Goal: Information Seeking & Learning: Learn about a topic

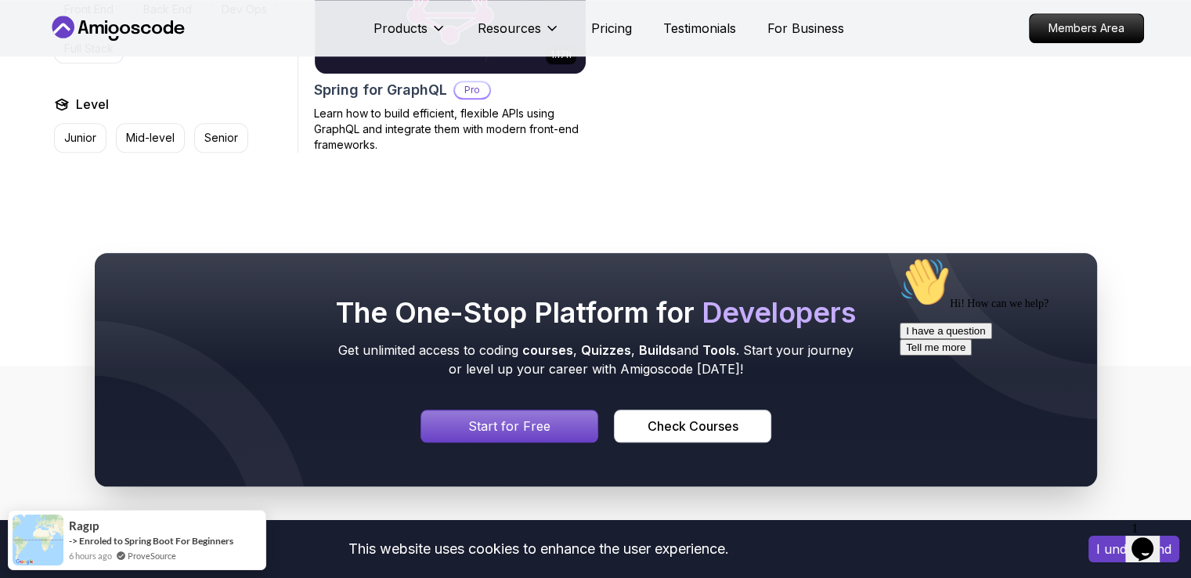
scroll to position [1644, 0]
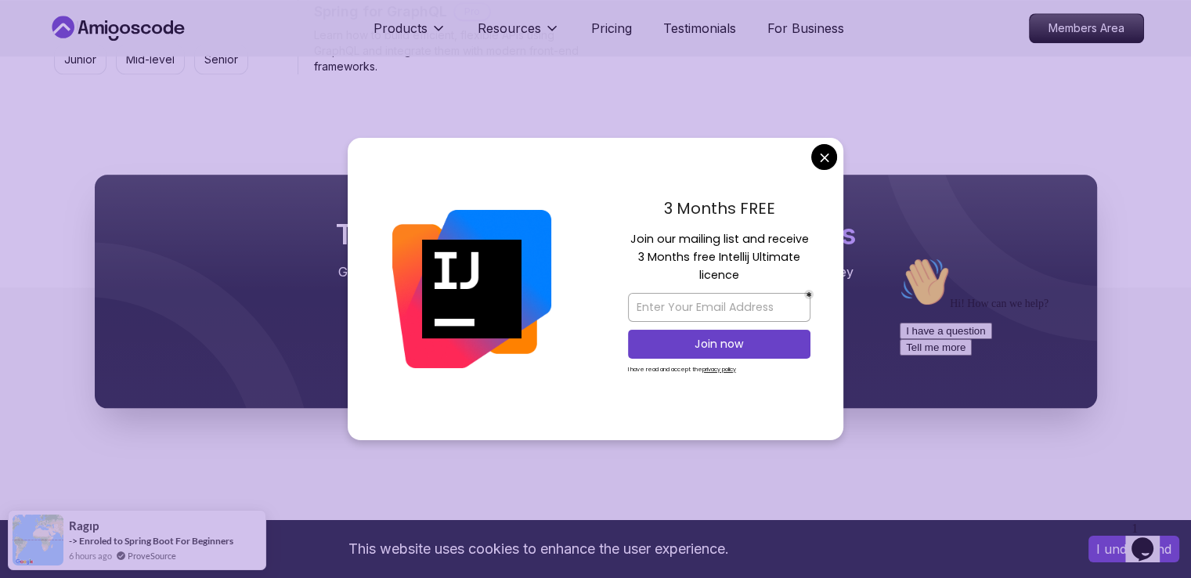
click at [815, 182] on div "3 Months FREE Join our mailing list and receive 3 Months free Intellij Ultimate…" at bounding box center [719, 289] width 248 height 302
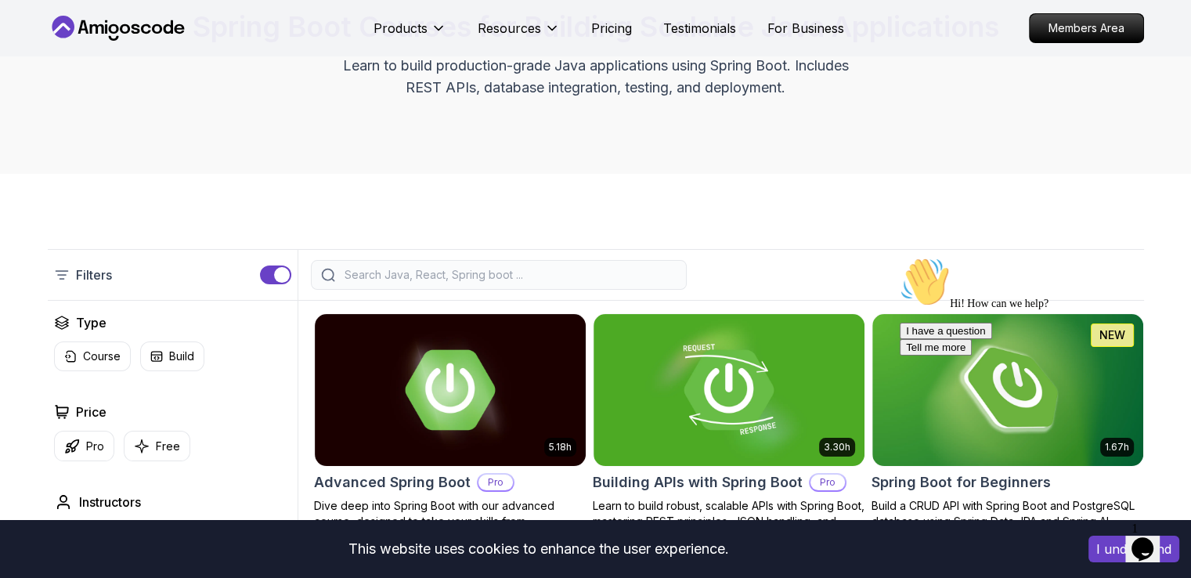
scroll to position [0, 0]
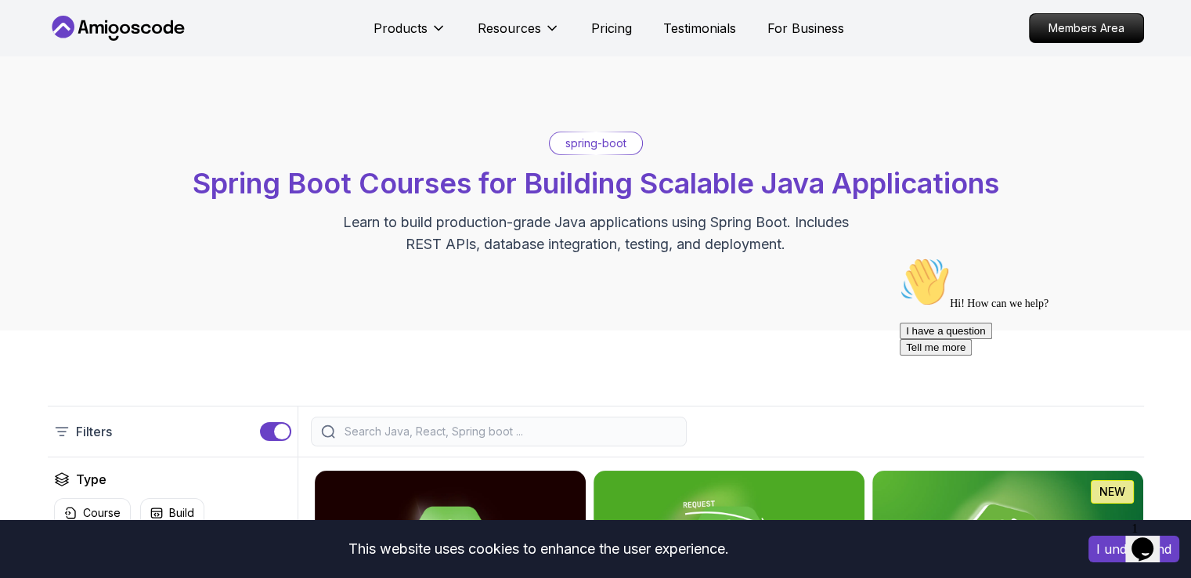
click at [117, 32] on icon at bounding box center [118, 28] width 141 height 25
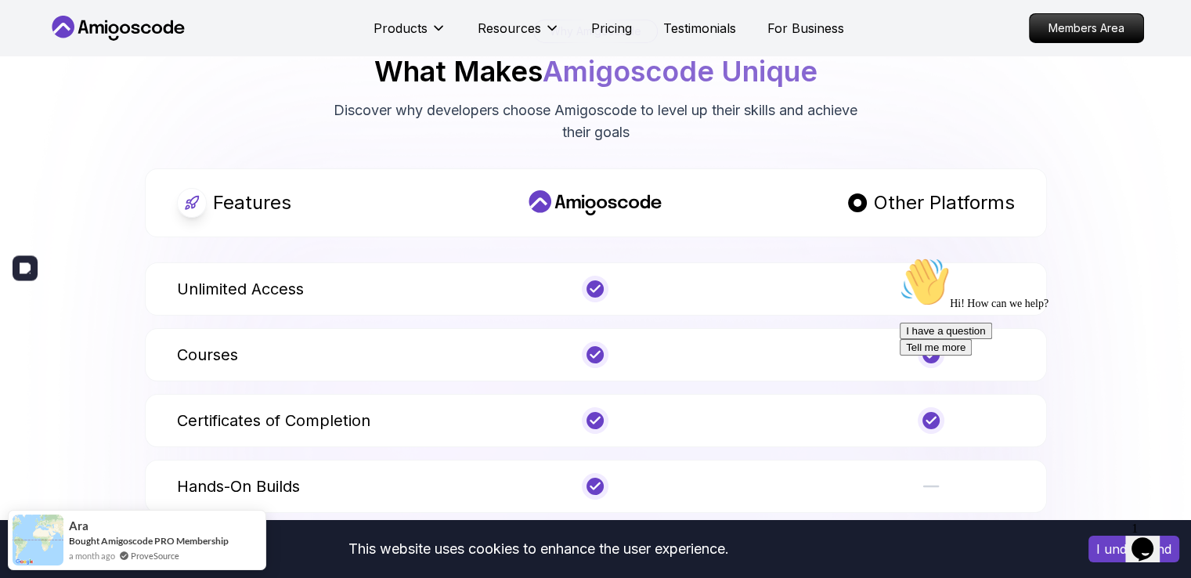
scroll to position [5167, 0]
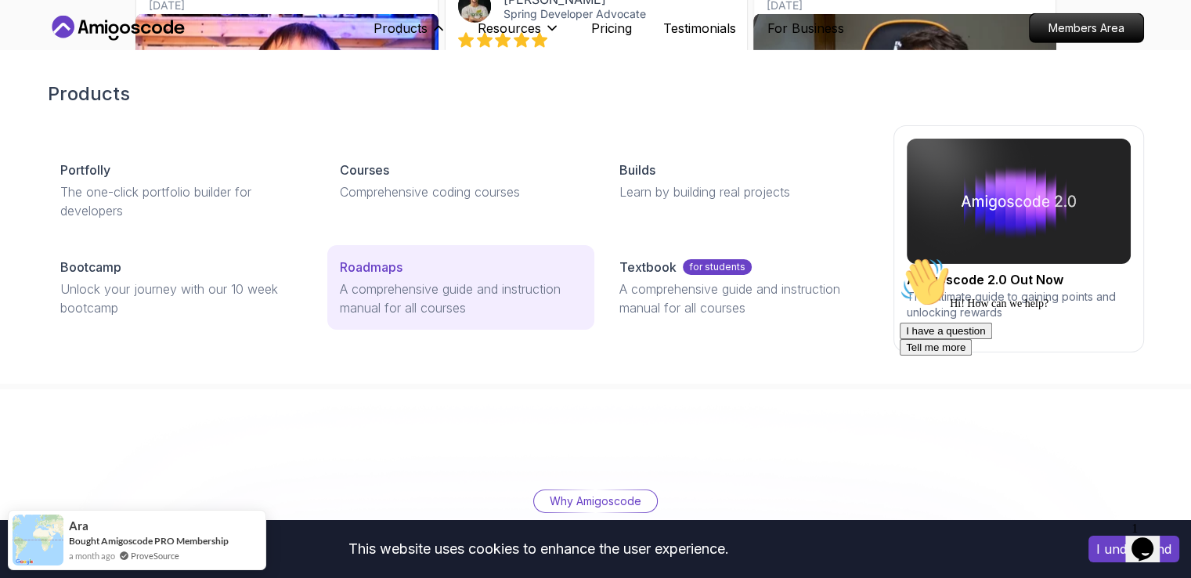
click at [406, 290] on p "A comprehensive guide and instruction manual for all courses" at bounding box center [461, 299] width 242 height 38
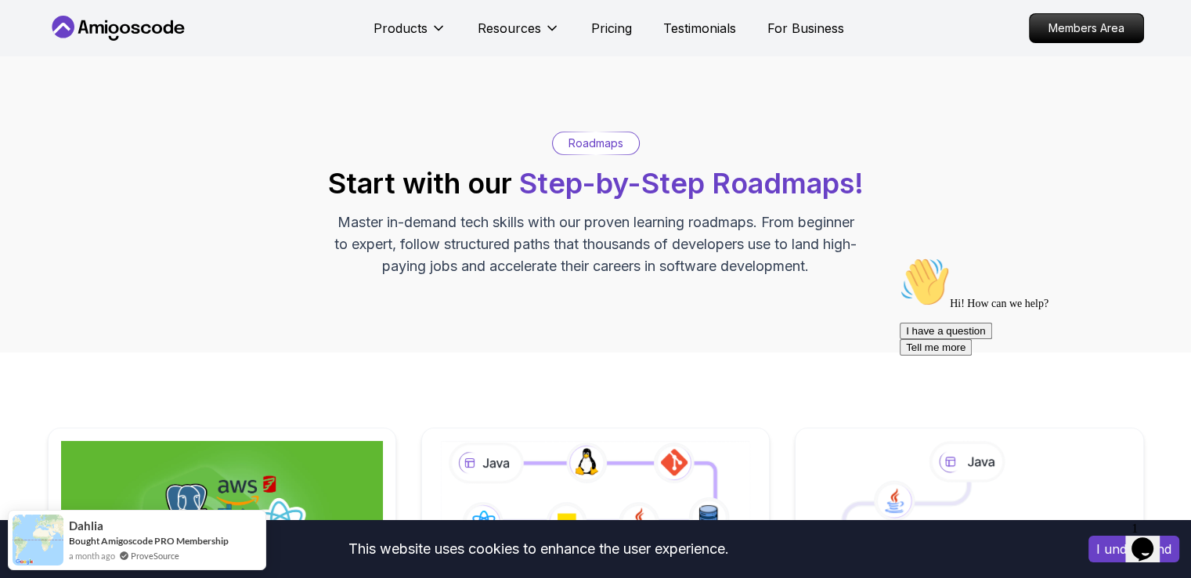
click at [604, 140] on p "Roadmaps" at bounding box center [595, 143] width 55 height 16
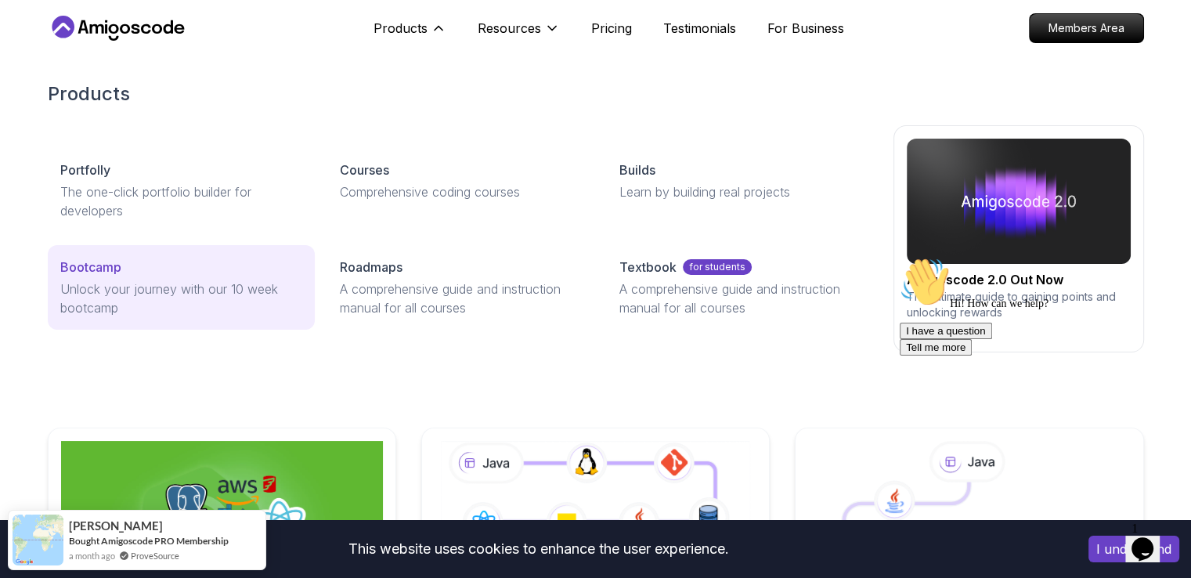
click at [132, 285] on p "Unlock your journey with our 10 week bootcamp" at bounding box center [181, 299] width 242 height 38
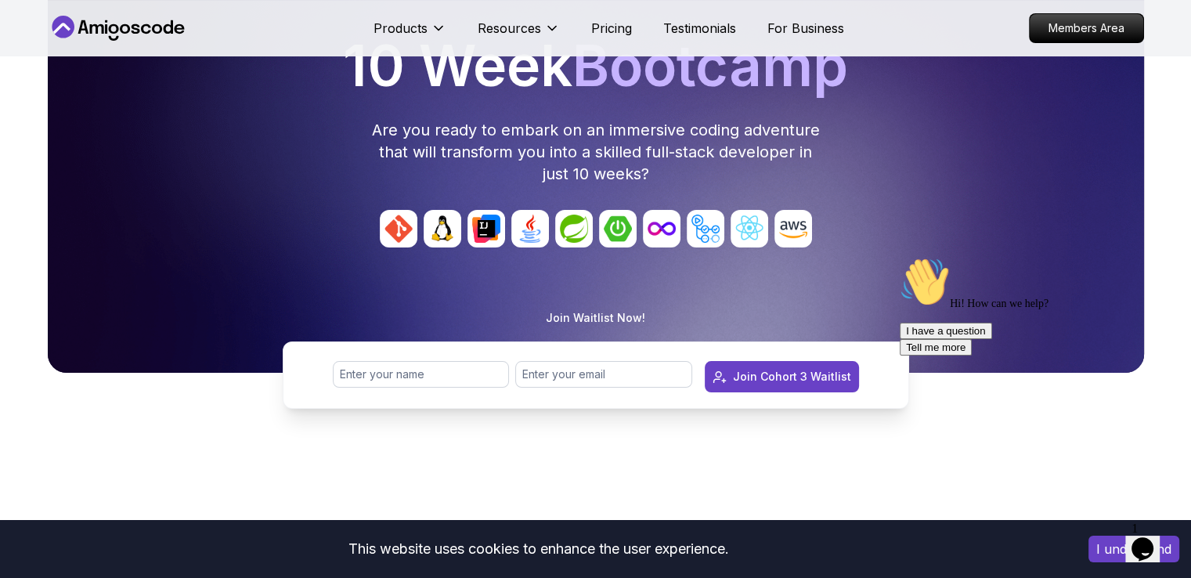
scroll to position [78, 0]
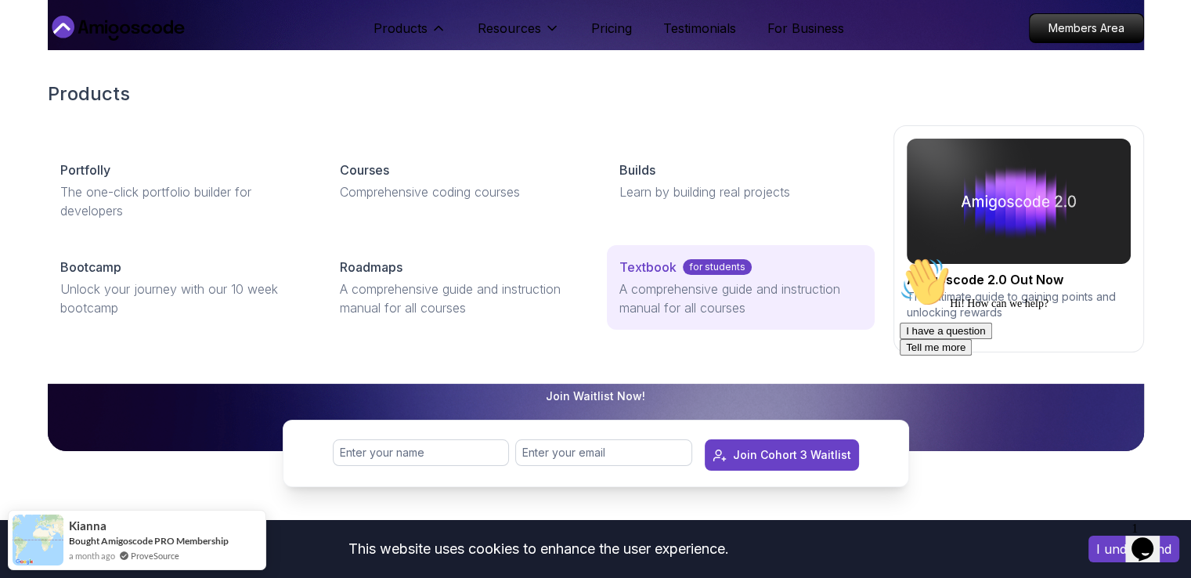
click at [710, 270] on p "for students" at bounding box center [717, 267] width 69 height 16
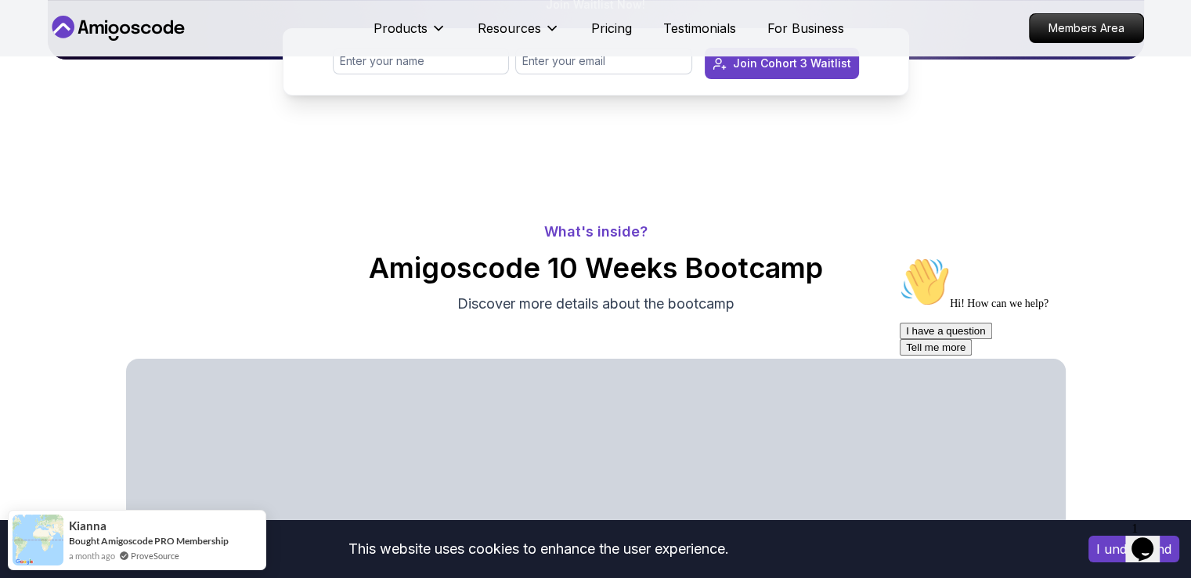
scroll to position [0, 0]
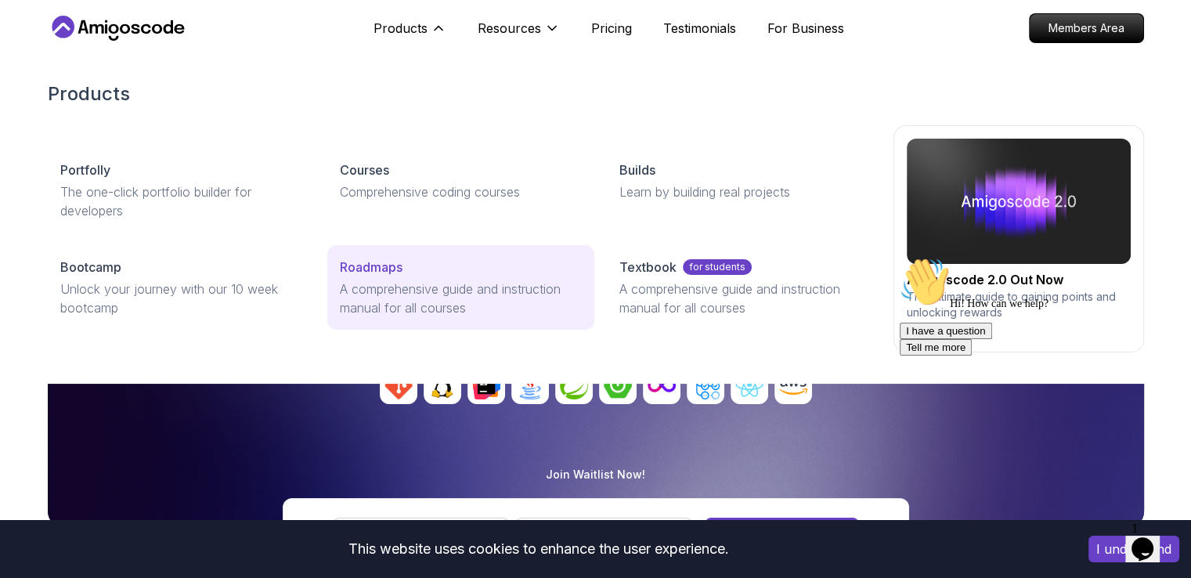
click at [363, 295] on p "A comprehensive guide and instruction manual for all courses" at bounding box center [461, 299] width 242 height 38
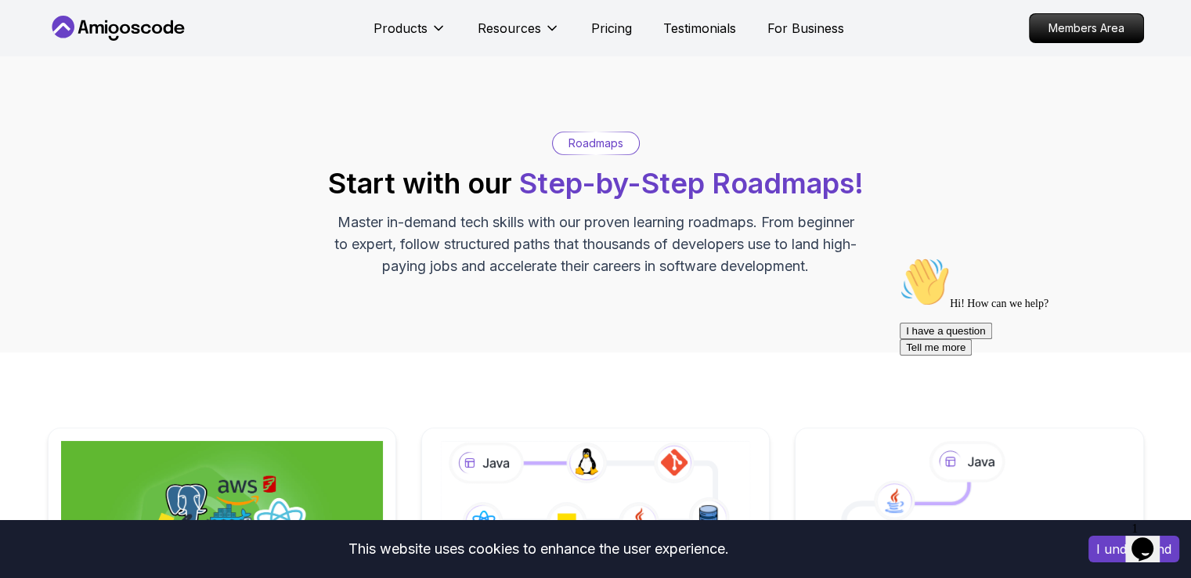
click at [514, 251] on p "Master in-demand tech skills with our proven learning roadmaps. From beginner t…" at bounding box center [596, 244] width 526 height 66
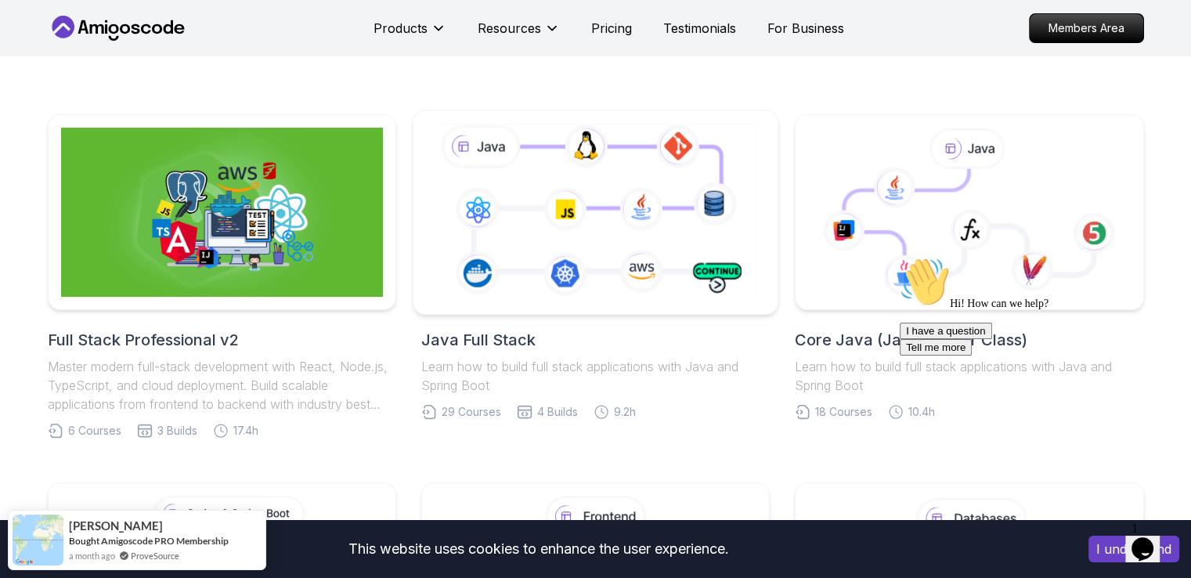
click at [552, 189] on icon at bounding box center [595, 212] width 331 height 184
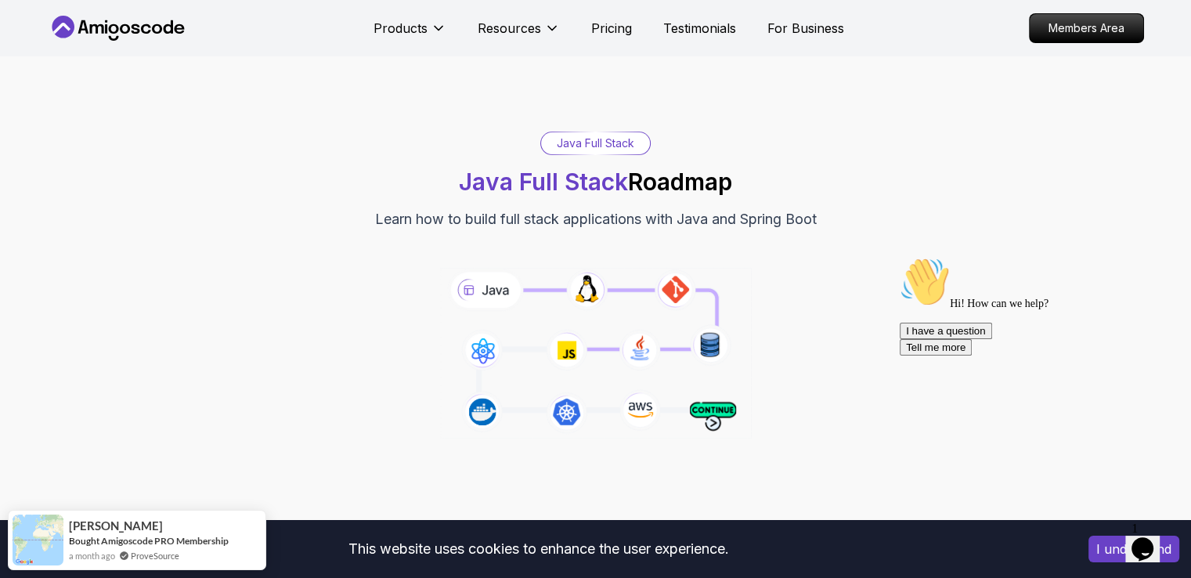
click at [471, 286] on icon at bounding box center [595, 353] width 318 height 177
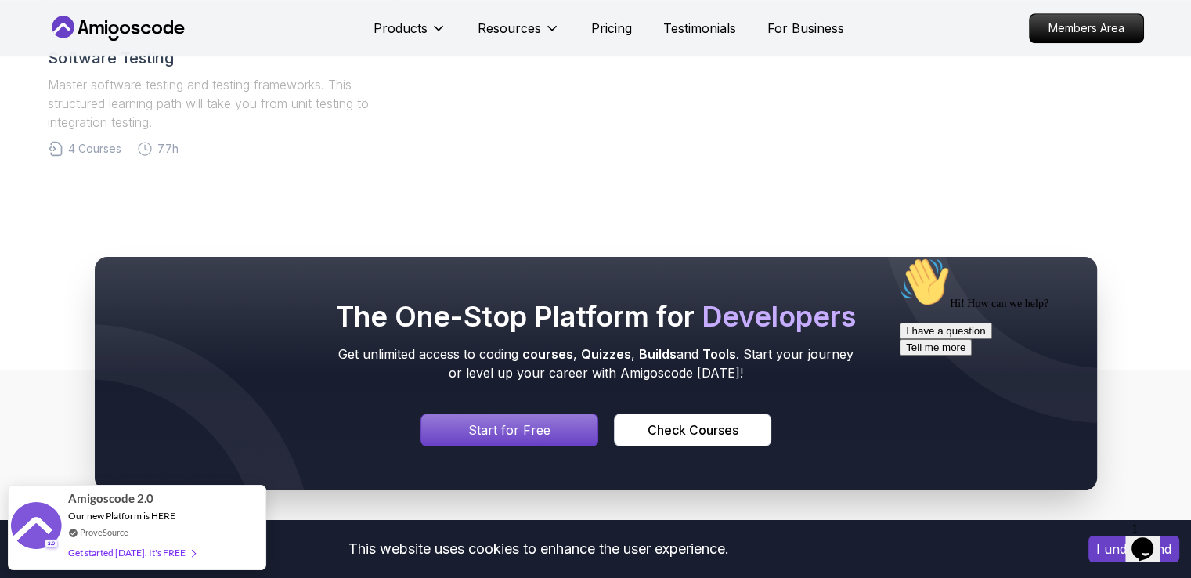
scroll to position [1747, 0]
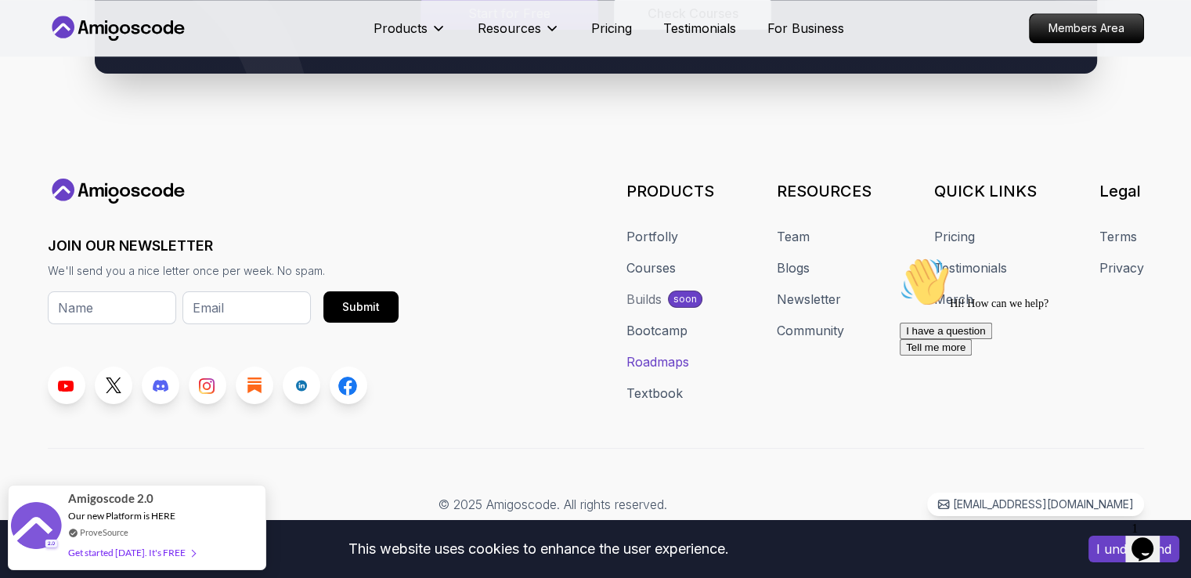
click at [669, 357] on link "Roadmaps" at bounding box center [657, 361] width 63 height 19
click at [650, 333] on link "Bootcamp" at bounding box center [656, 330] width 61 height 19
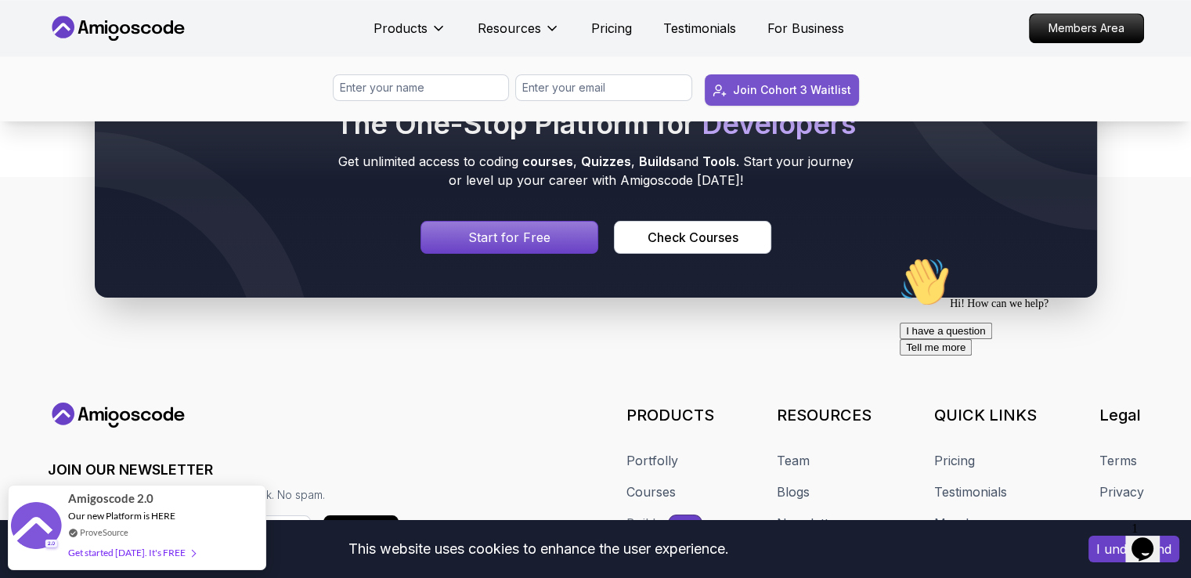
scroll to position [7603, 0]
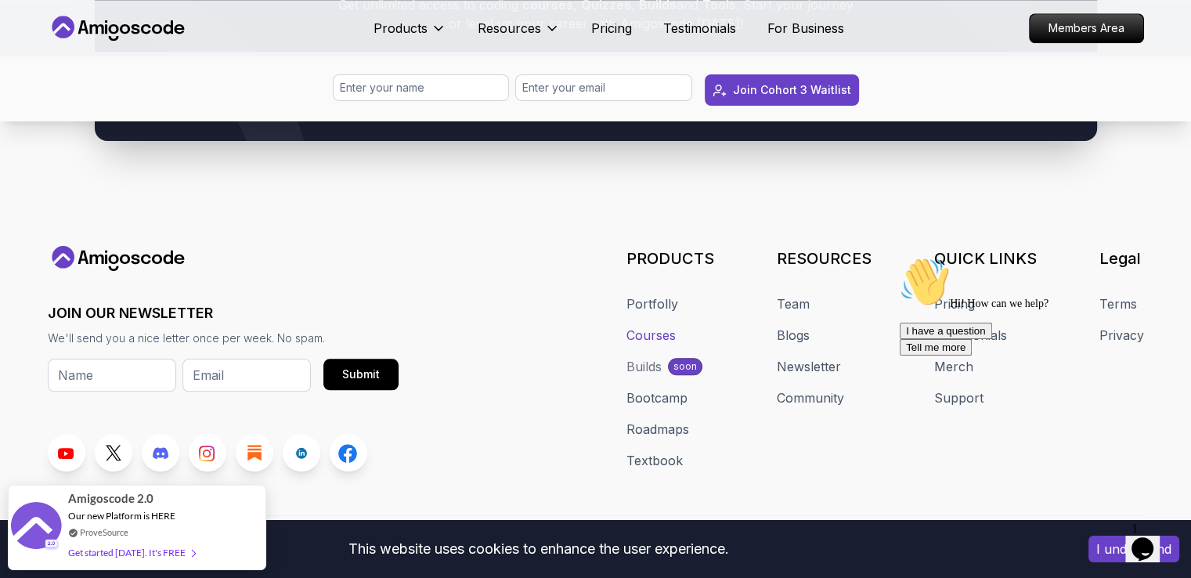
click at [658, 333] on link "Courses" at bounding box center [650, 335] width 49 height 19
